Goal: Check status: Check status

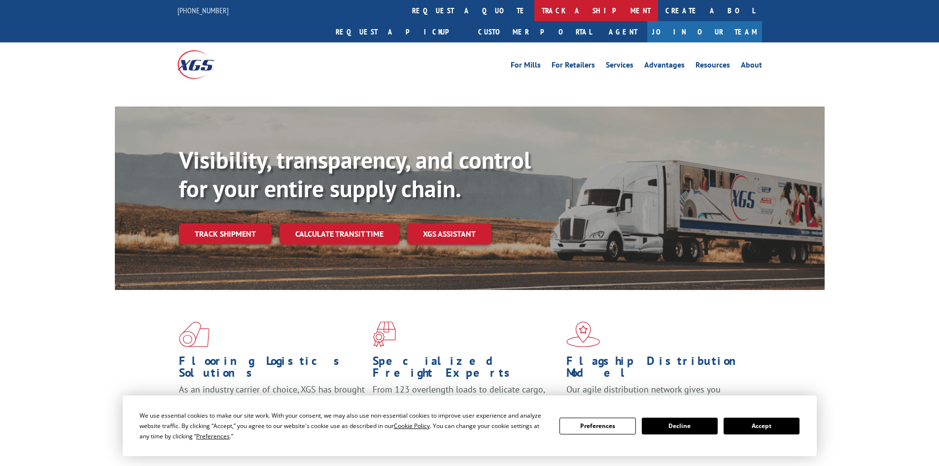
click at [534, 16] on link "track a shipment" at bounding box center [596, 10] width 124 height 21
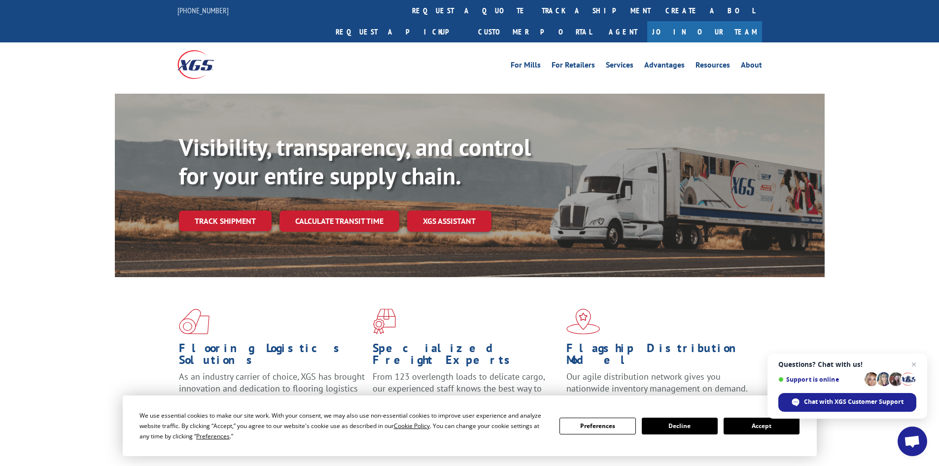
click at [534, 18] on link "track a shipment" at bounding box center [596, 10] width 124 height 21
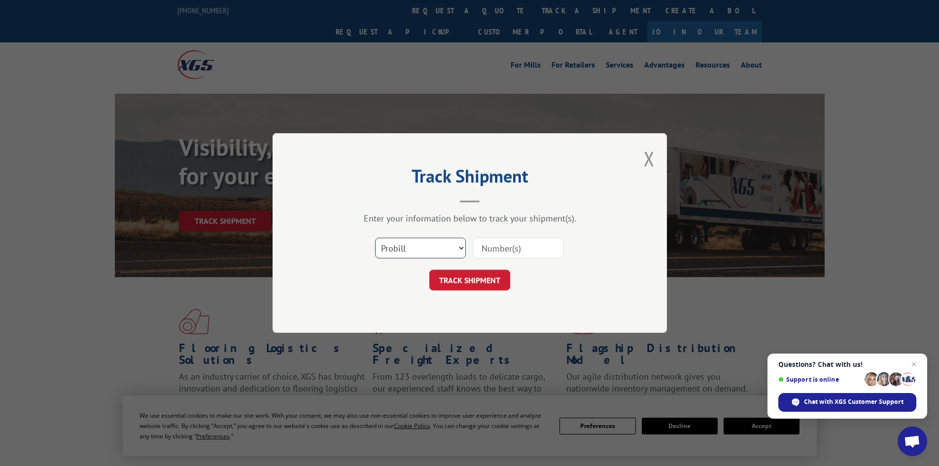
click at [429, 254] on select "Select category... Probill BOL PO" at bounding box center [420, 247] width 91 height 21
select select "bol"
click at [375, 237] on select "Select category... Probill BOL PO" at bounding box center [420, 247] width 91 height 21
click at [476, 242] on input at bounding box center [518, 247] width 91 height 21
paste input "16998966"
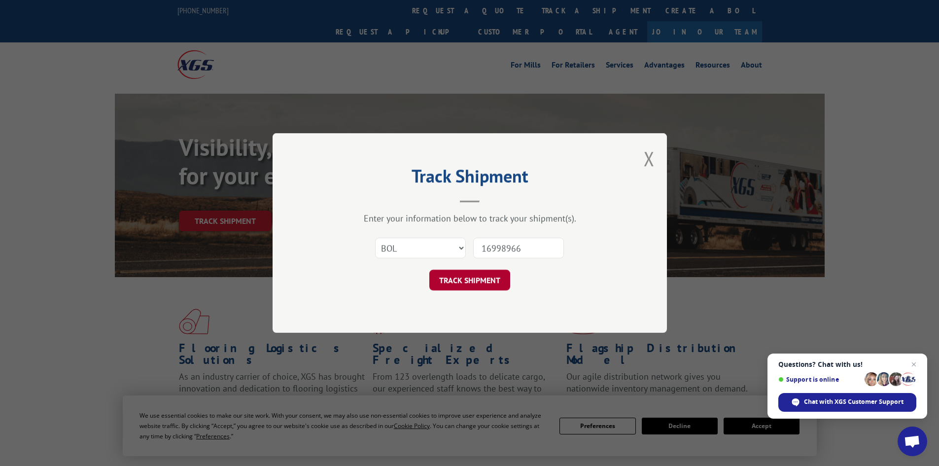
type input "16998966"
click at [481, 274] on button "TRACK SHIPMENT" at bounding box center [469, 280] width 81 height 21
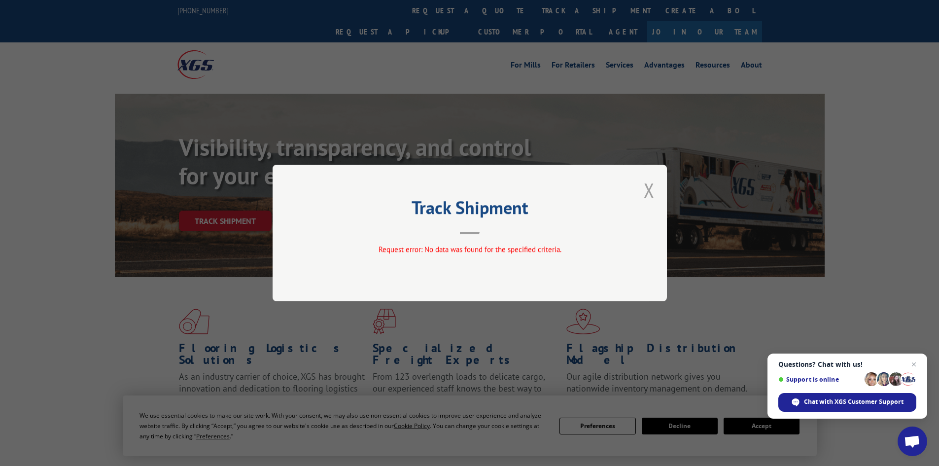
click at [651, 190] on button "Close modal" at bounding box center [648, 190] width 11 height 26
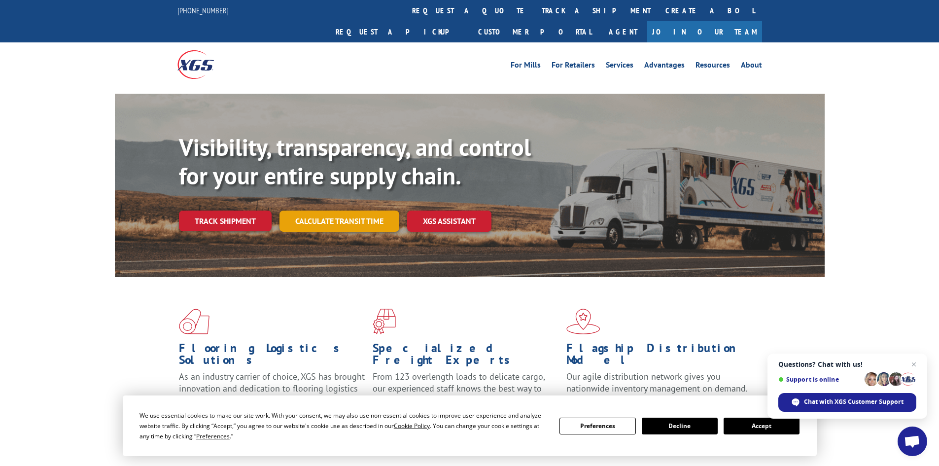
click at [332, 210] on link "Calculate transit time" at bounding box center [339, 220] width 120 height 21
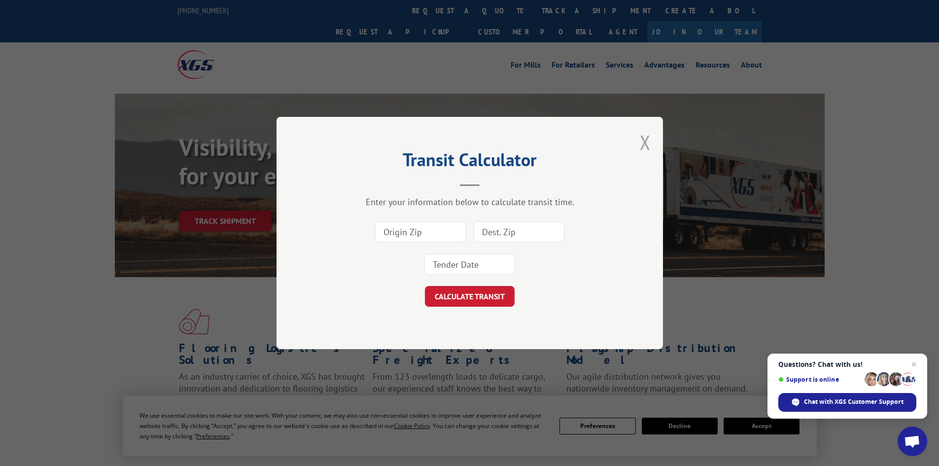
click at [644, 143] on button "Close modal" at bounding box center [645, 142] width 11 height 26
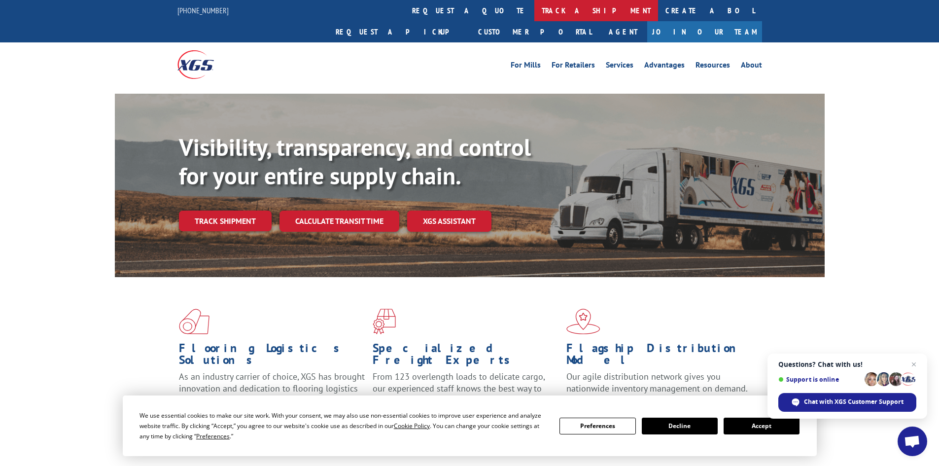
click at [534, 16] on link "track a shipment" at bounding box center [596, 10] width 124 height 21
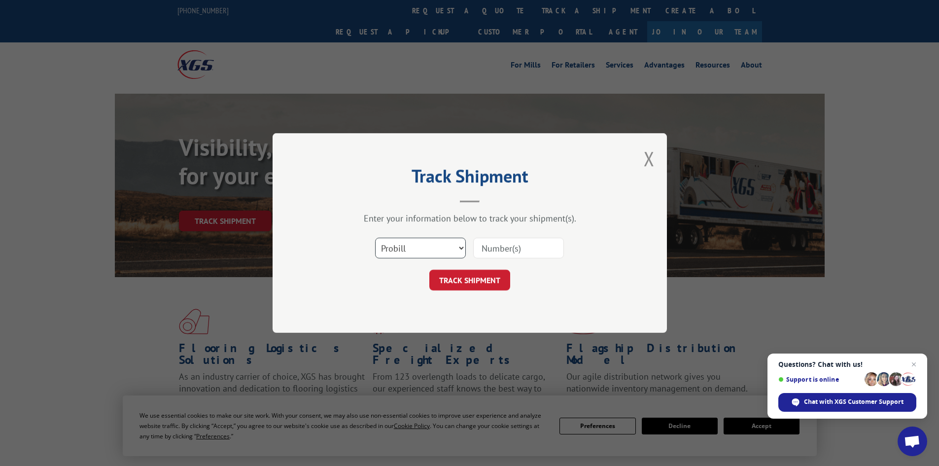
click at [415, 253] on select "Select category... Probill BOL PO" at bounding box center [420, 247] width 91 height 21
click at [375, 237] on select "Select category... Probill BOL PO" at bounding box center [420, 247] width 91 height 21
click at [504, 248] on input at bounding box center [518, 247] width 91 height 21
paste input "16998966"
type input "16998966"
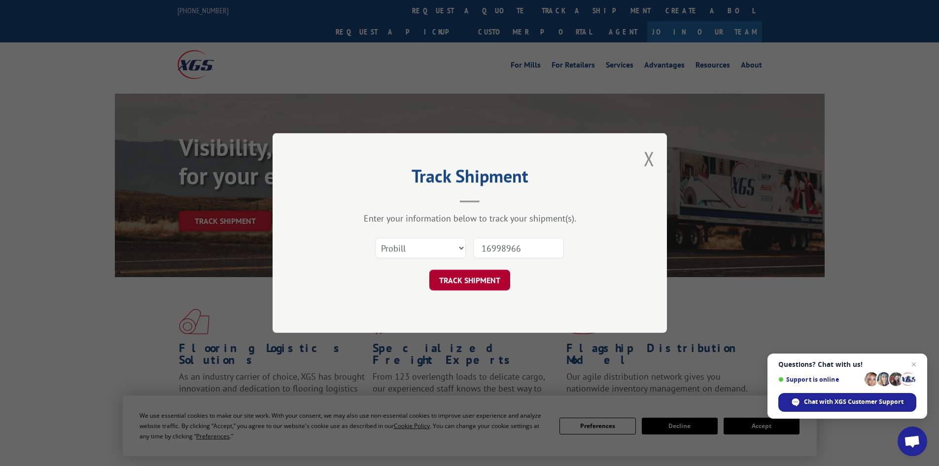
click at [492, 283] on button "TRACK SHIPMENT" at bounding box center [469, 280] width 81 height 21
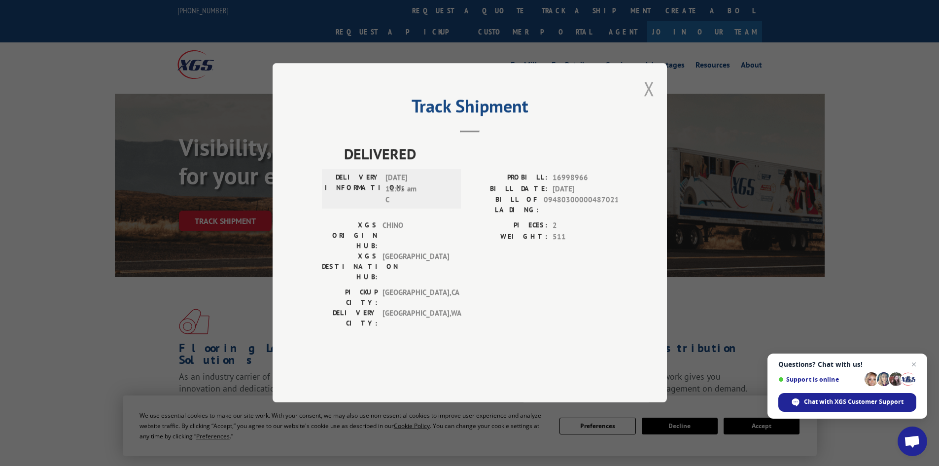
click at [647, 102] on button "Close modal" at bounding box center [648, 88] width 11 height 26
